Goal: Check status

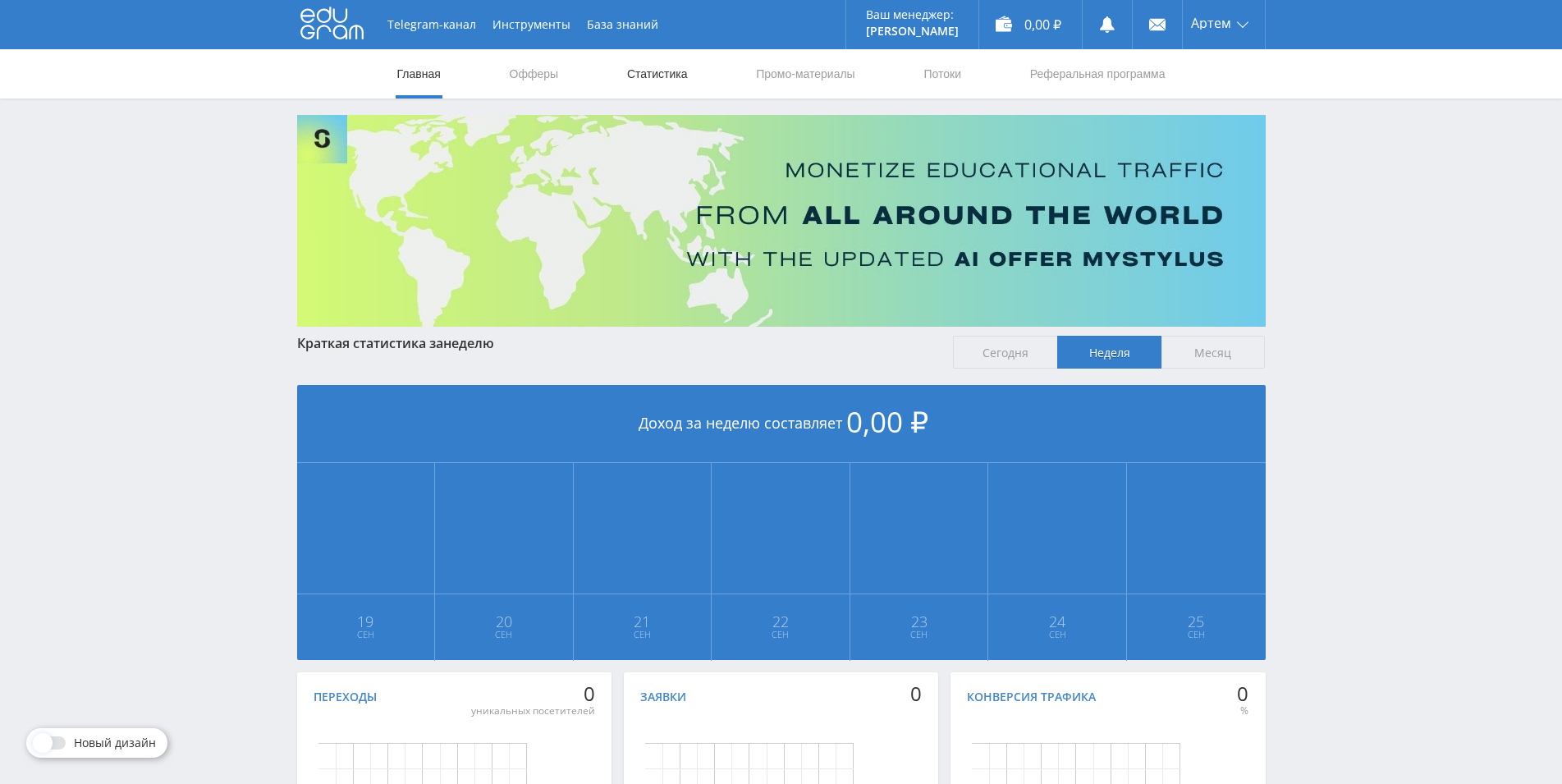
click at [665, 77] on link "Статистика" at bounding box center [658, 74] width 64 height 50
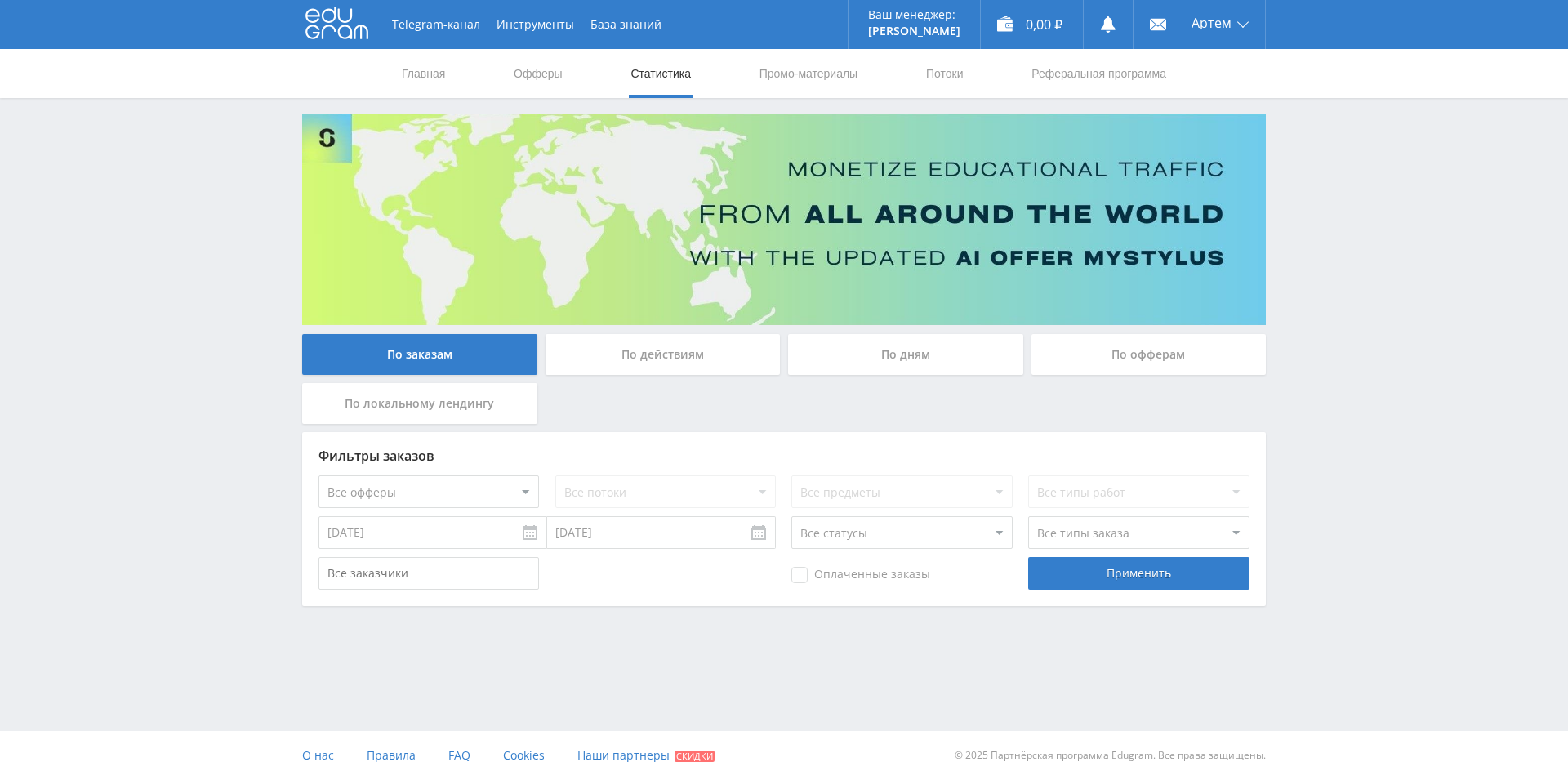
click at [949, 347] on div "По дням" at bounding box center [906, 354] width 235 height 40
click at [0, 0] on input "По дням" at bounding box center [0, 0] width 0 height 0
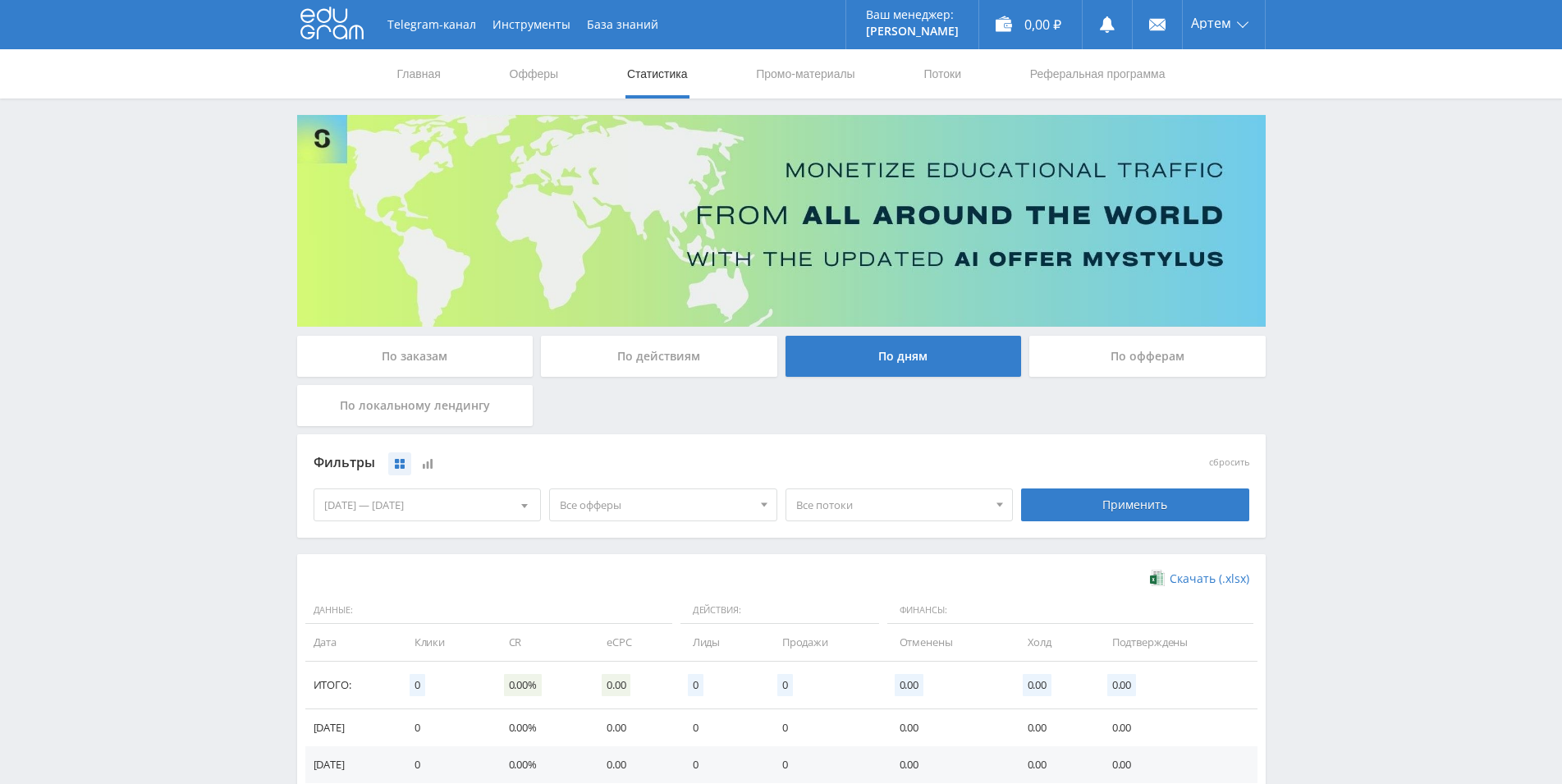
click at [449, 504] on div "[DATE] — [DATE]" at bounding box center [427, 504] width 227 height 31
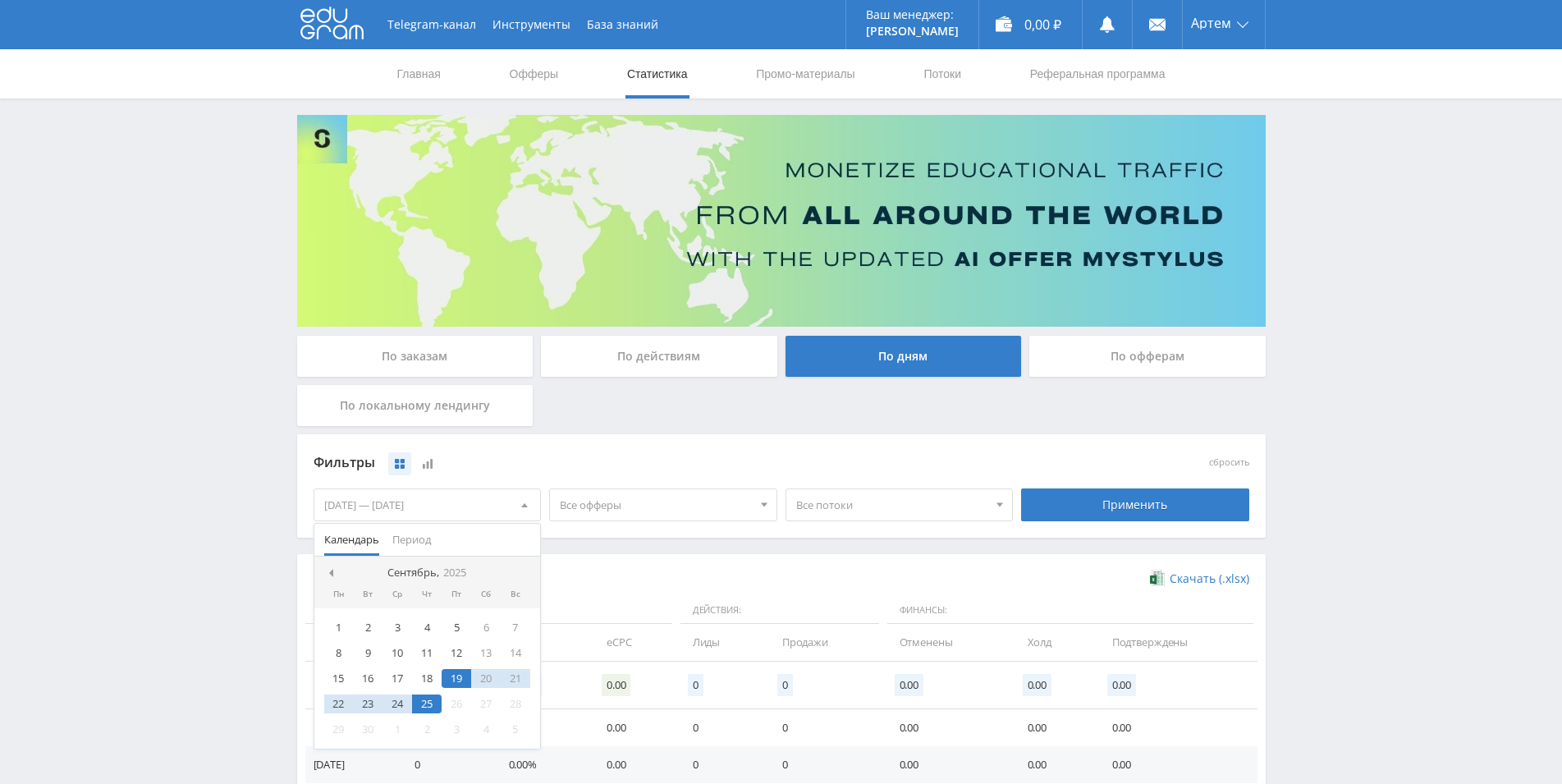
click at [27, 478] on div "Telegram-канал Инструменты База знаний Ваш менеджер: [PERSON_NAME] Alex Online …" at bounding box center [781, 537] width 1562 height 1074
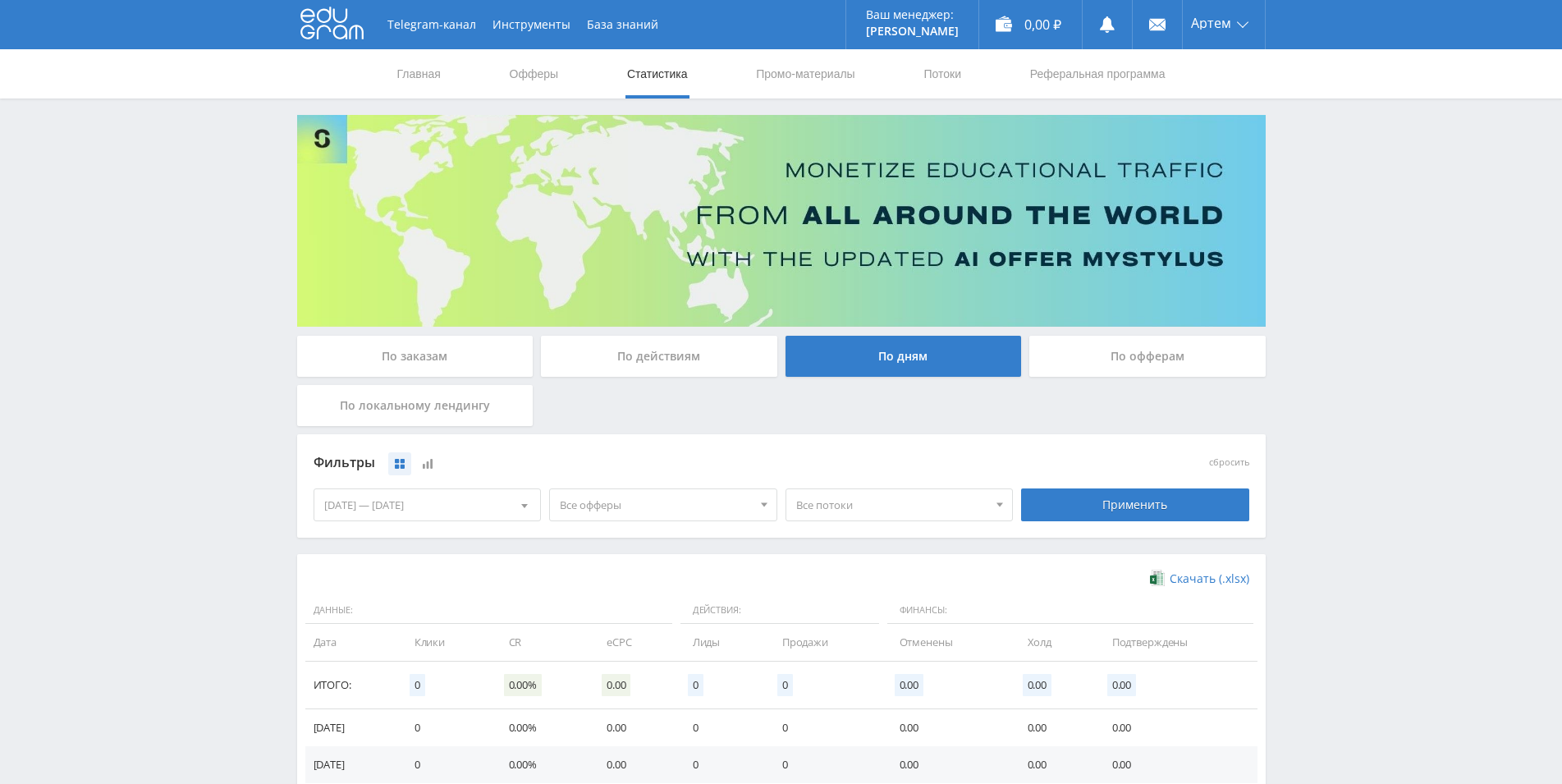
scroll to position [290, 0]
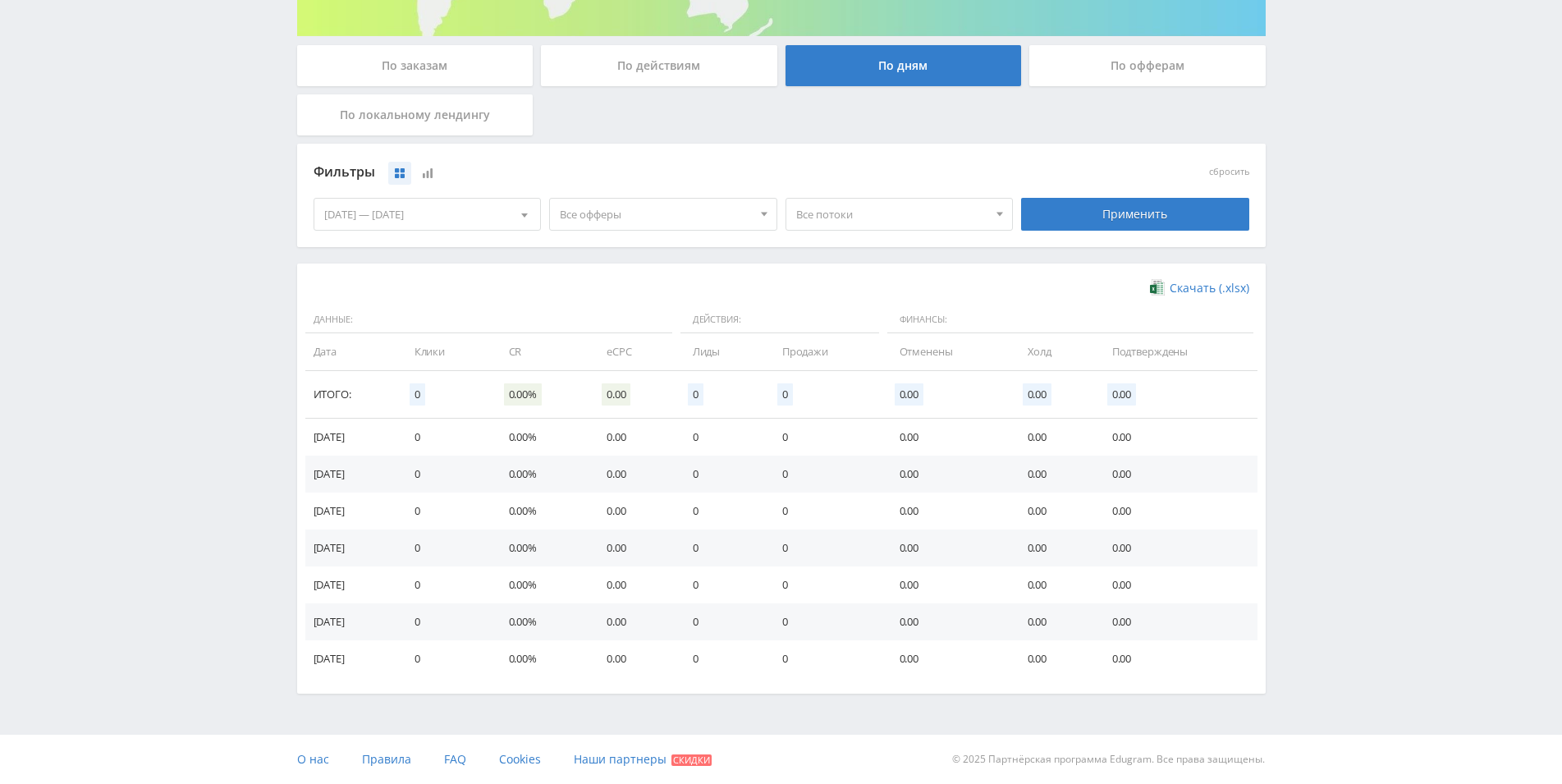
click at [458, 206] on div "[DATE] — [DATE]" at bounding box center [427, 213] width 227 height 31
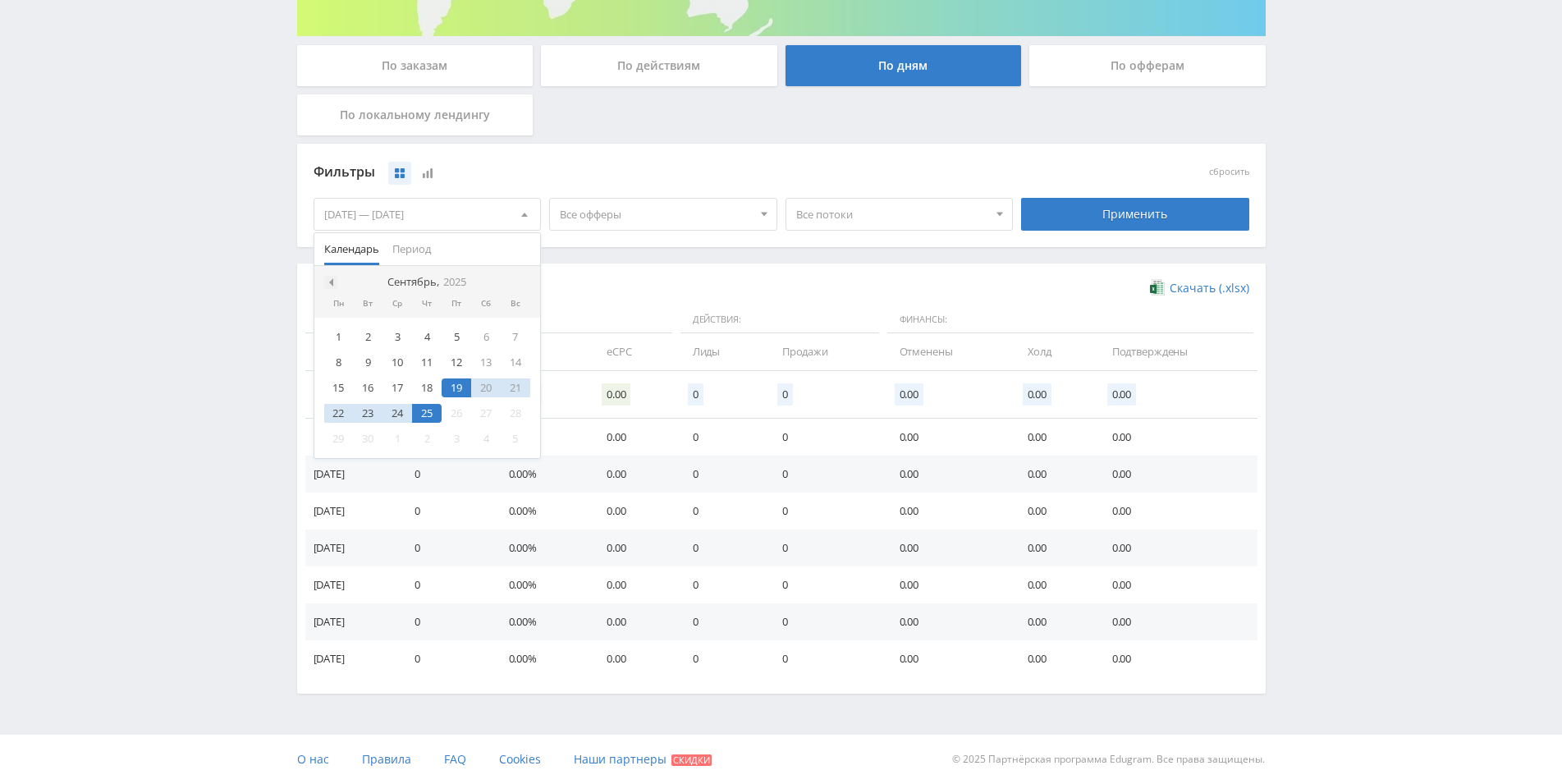
click at [330, 276] on div at bounding box center [330, 282] width 13 height 13
click at [369, 337] on div "1" at bounding box center [367, 336] width 29 height 19
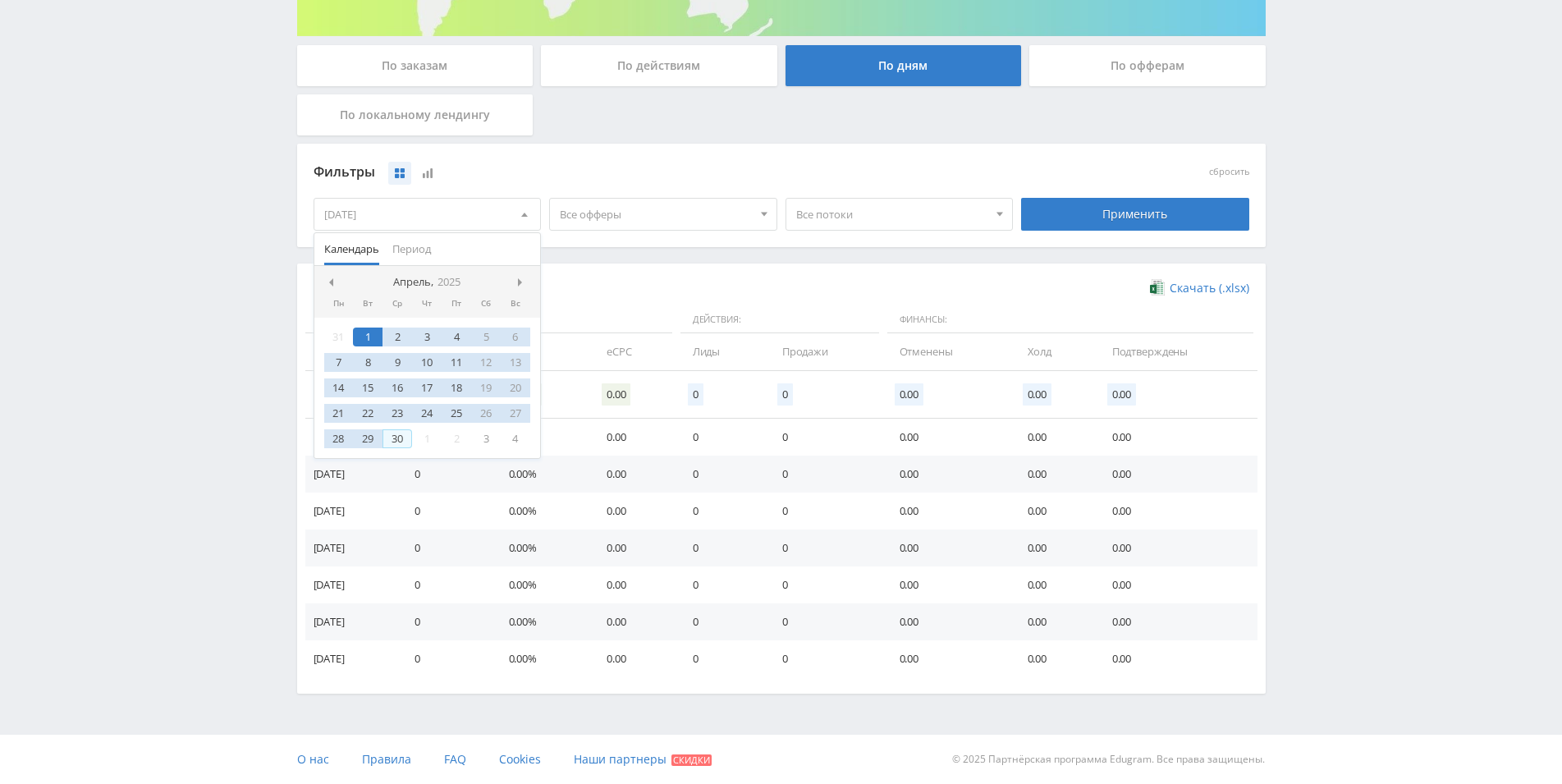
click at [399, 435] on div "30" at bounding box center [396, 438] width 29 height 19
click at [621, 301] on div "Скачать (.xlsx) Данные: Действия: Финансы: Дата Клики CR eCPC Лиды Продажи Отме…" at bounding box center [781, 478] width 935 height 397
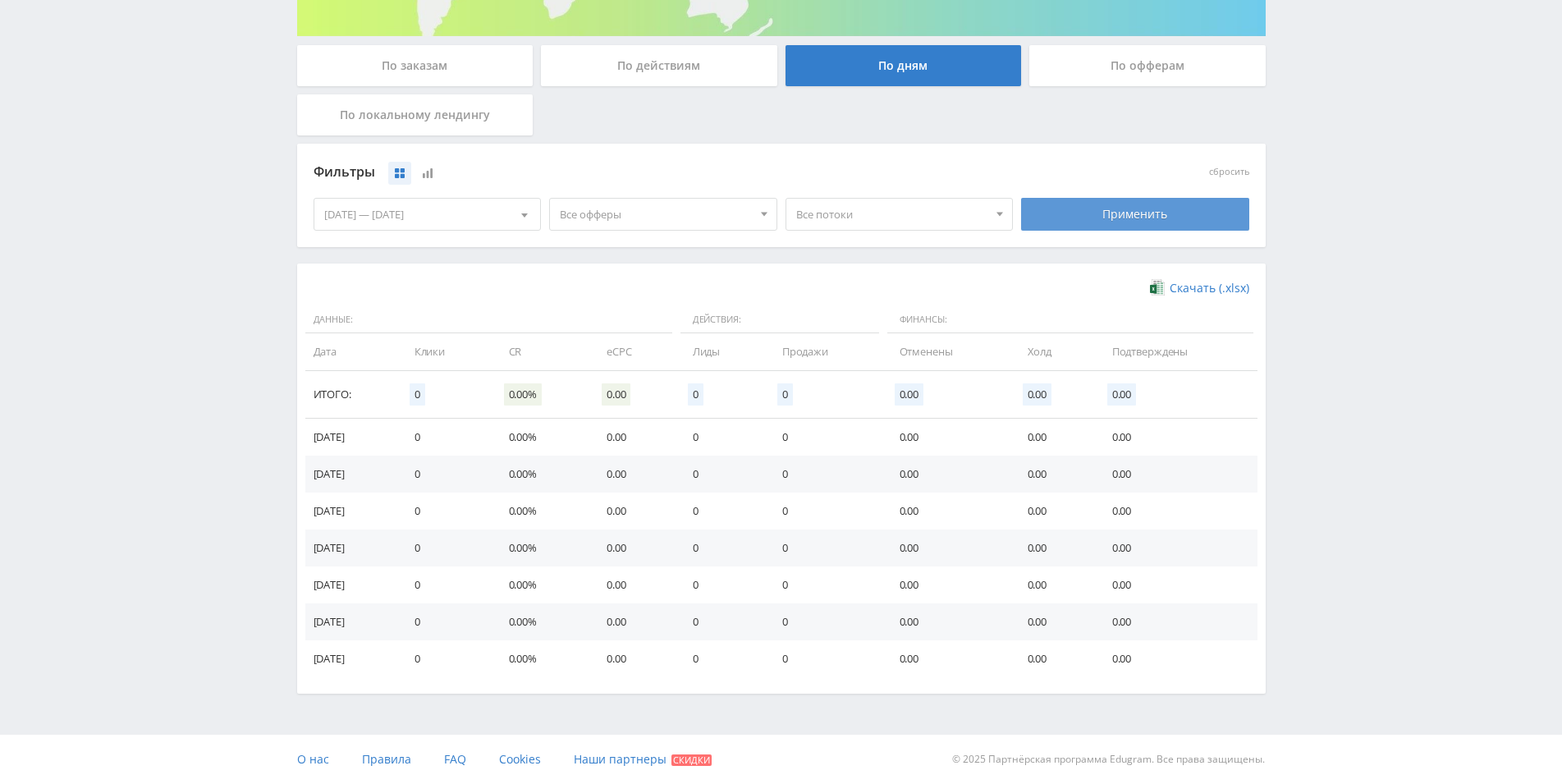
click at [1061, 211] on div "Применить" at bounding box center [1135, 213] width 228 height 33
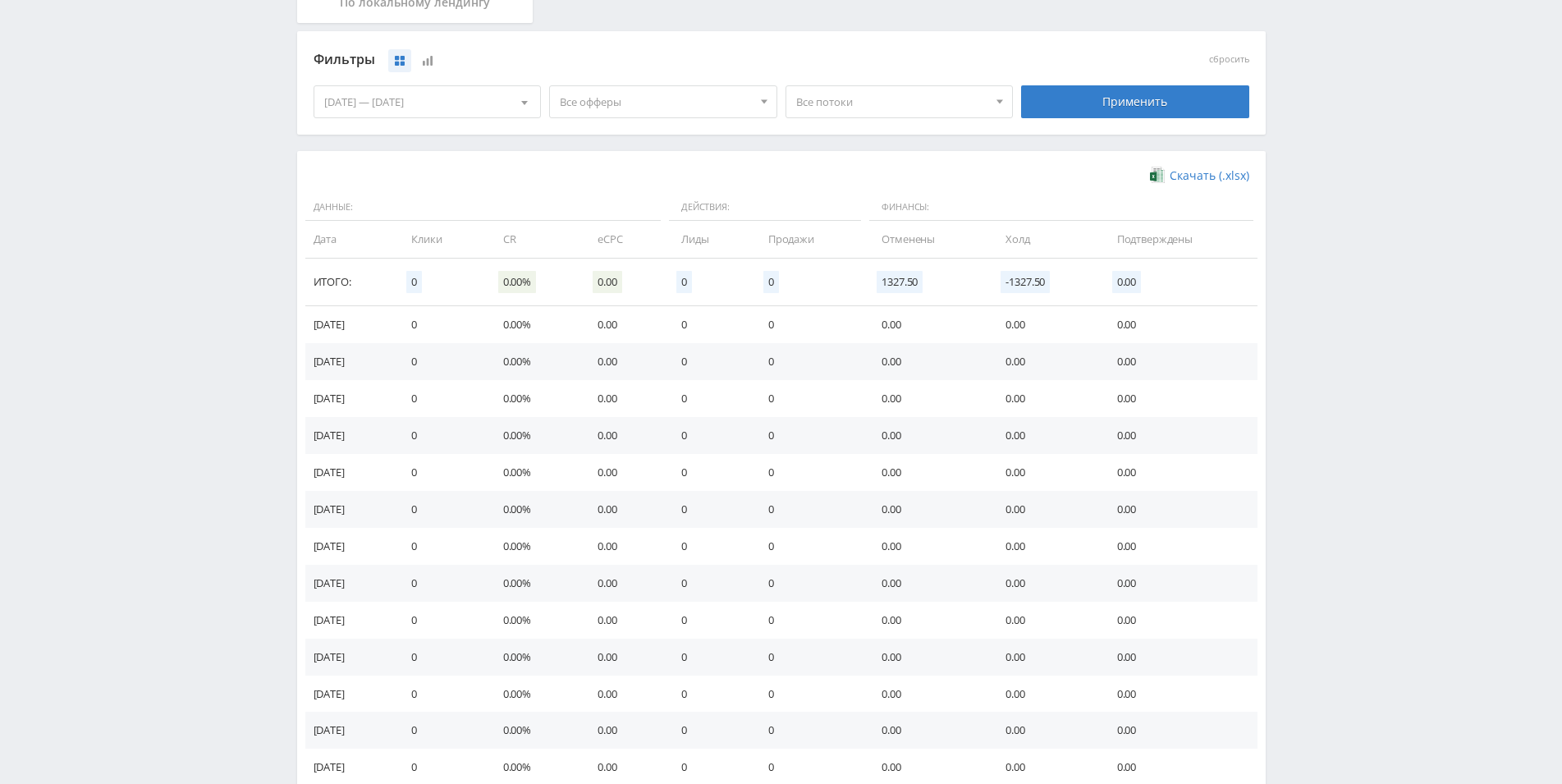
scroll to position [821, 0]
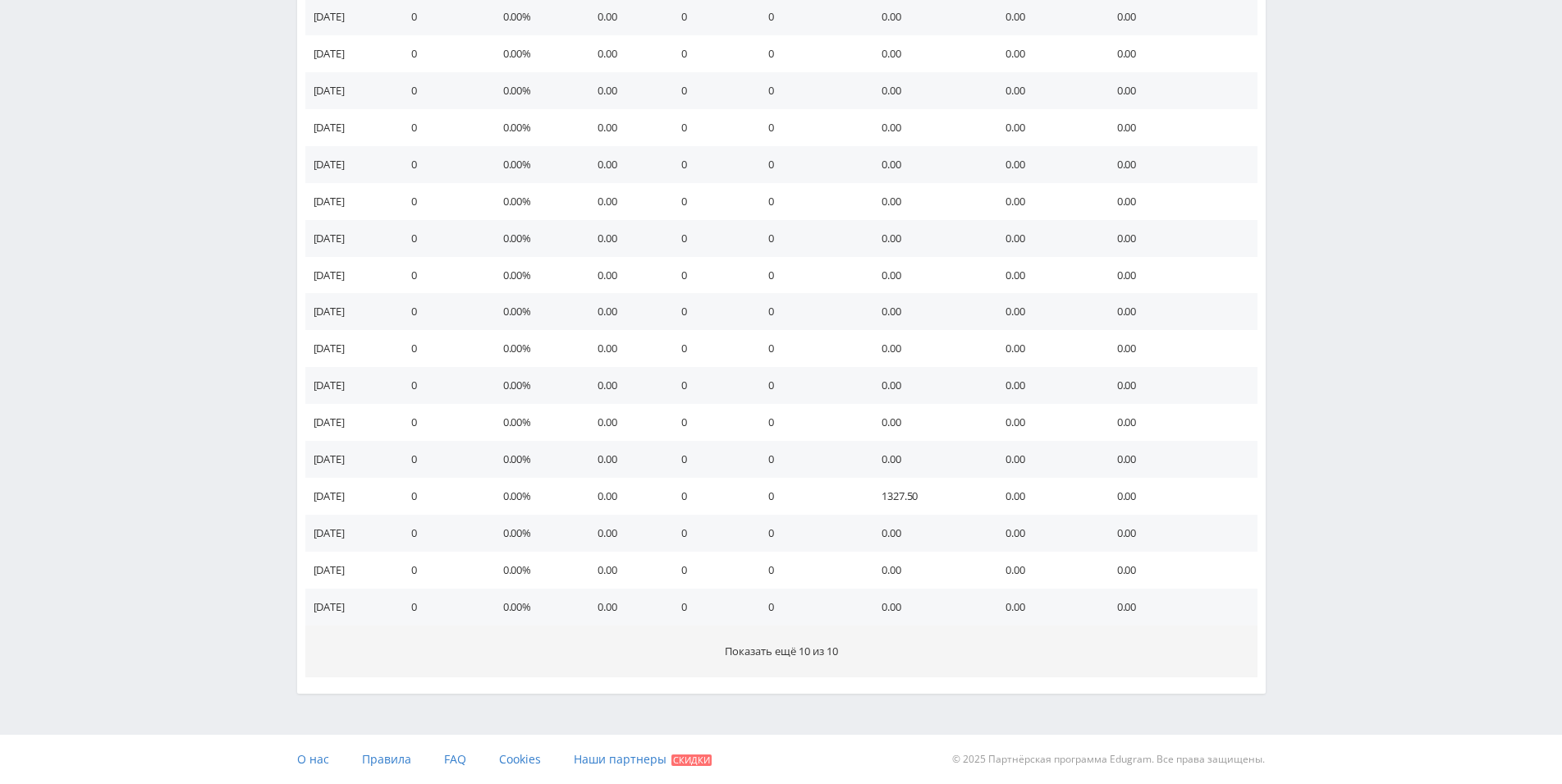
click at [821, 659] on button "Показать ещё 10 из 10" at bounding box center [781, 651] width 952 height 51
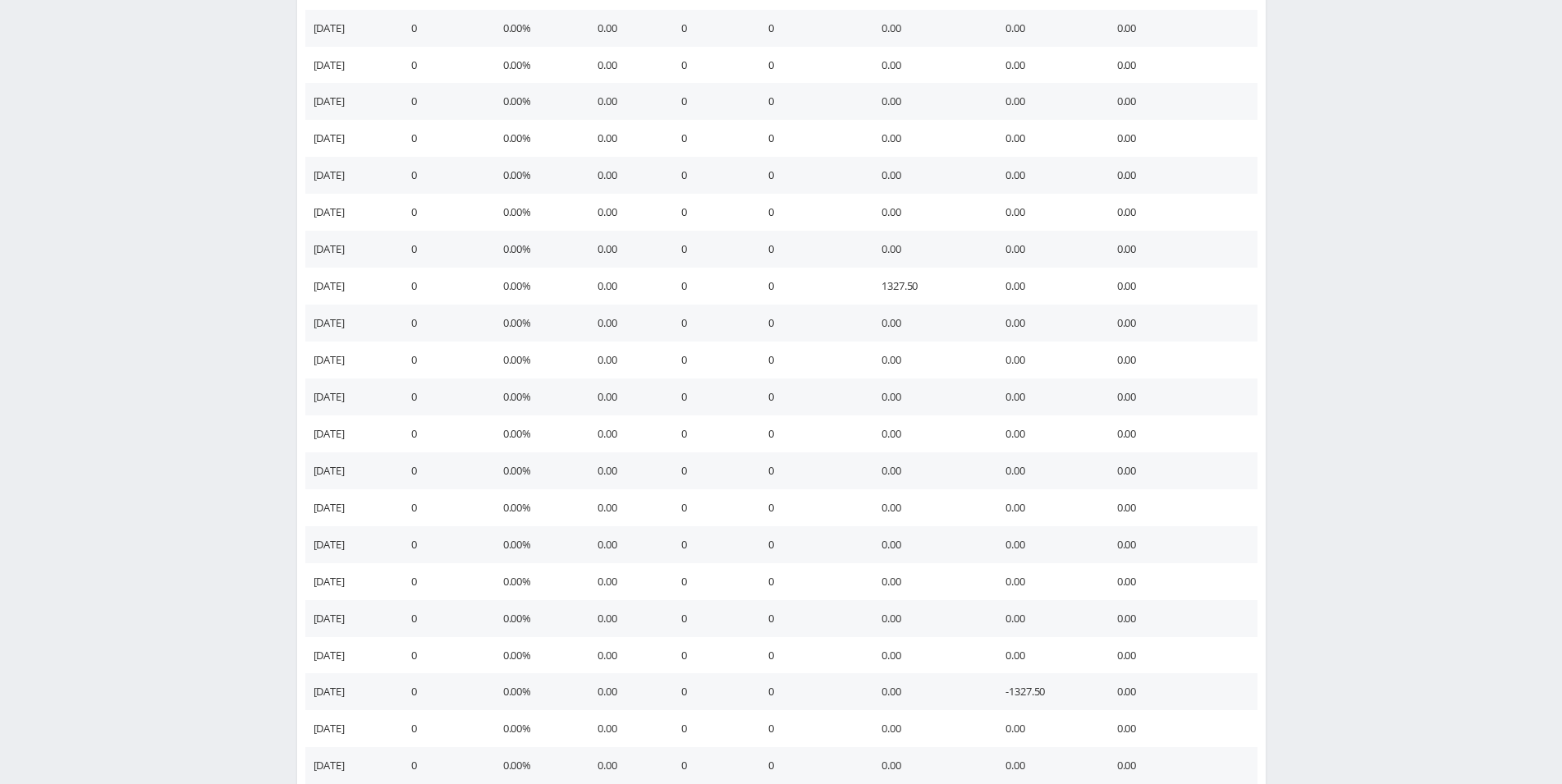
scroll to position [1138, 0]
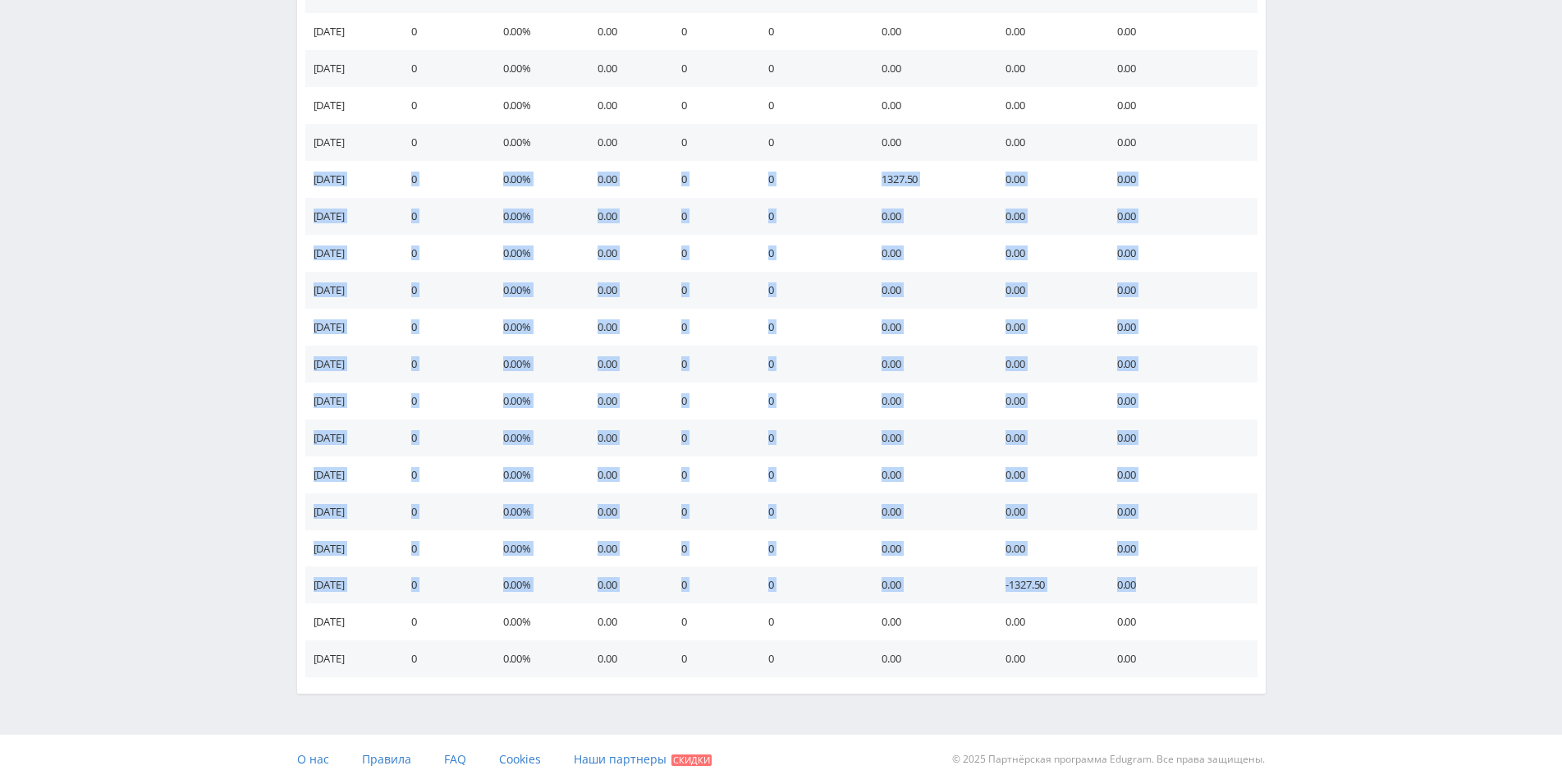
drag, startPoint x: 1156, startPoint y: 586, endPoint x: 244, endPoint y: 182, distance: 997.5
